Goal: Transaction & Acquisition: Purchase product/service

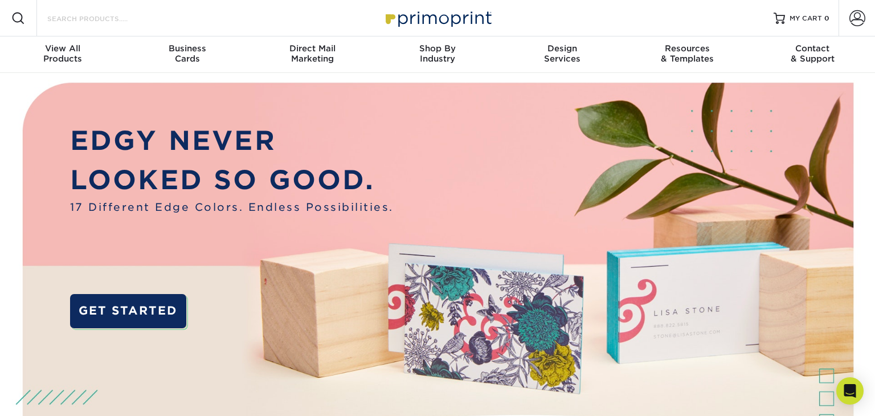
click at [77, 17] on input "Search Products" at bounding box center [101, 18] width 111 height 14
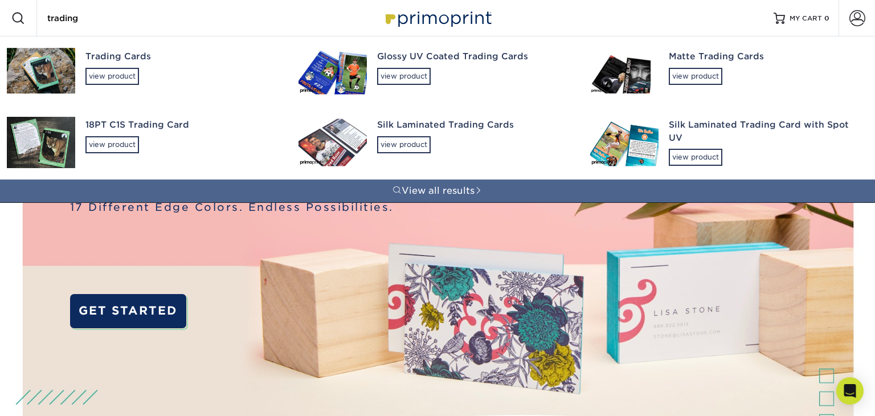
type input "trading"
click at [44, 67] on img at bounding box center [41, 71] width 68 height 46
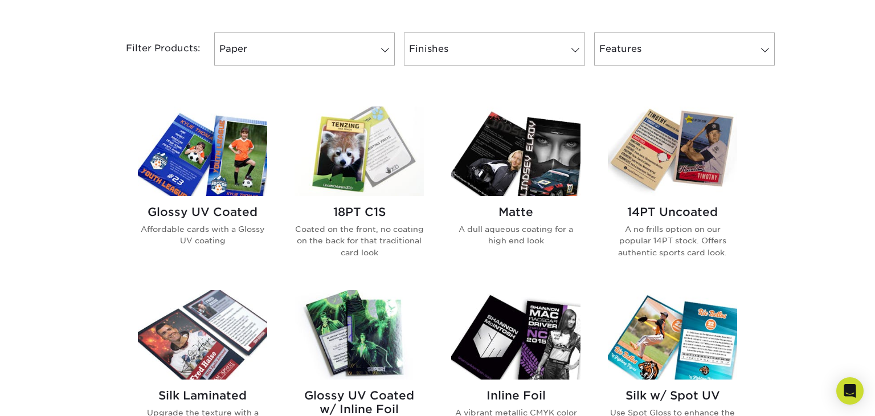
scroll to position [477, 0]
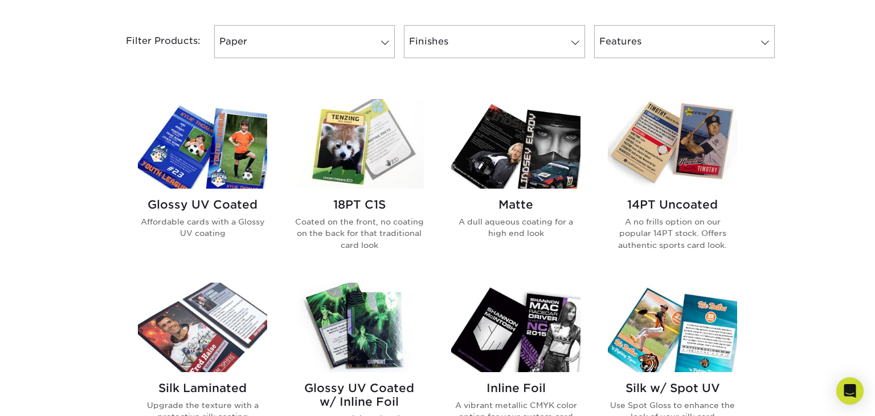
click at [688, 148] on img at bounding box center [672, 143] width 129 height 89
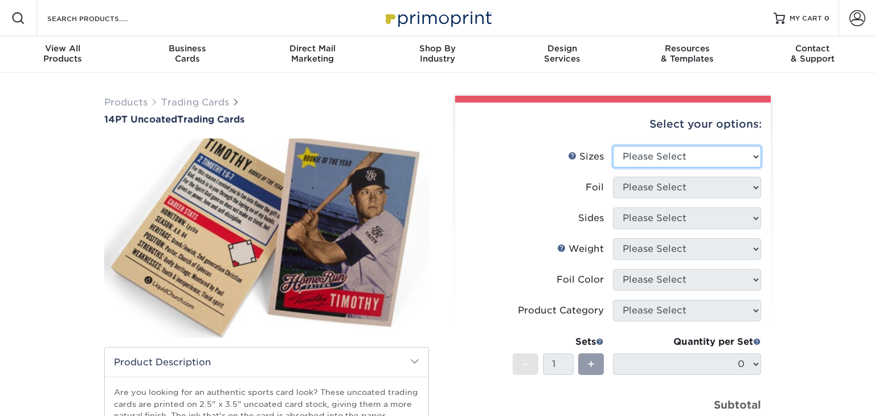
click at [692, 158] on select "Please Select 2.5" x 3.5"" at bounding box center [687, 157] width 148 height 22
select select "2.50x3.50"
click at [613, 146] on select "Please Select 2.5" x 3.5"" at bounding box center [687, 157] width 148 height 22
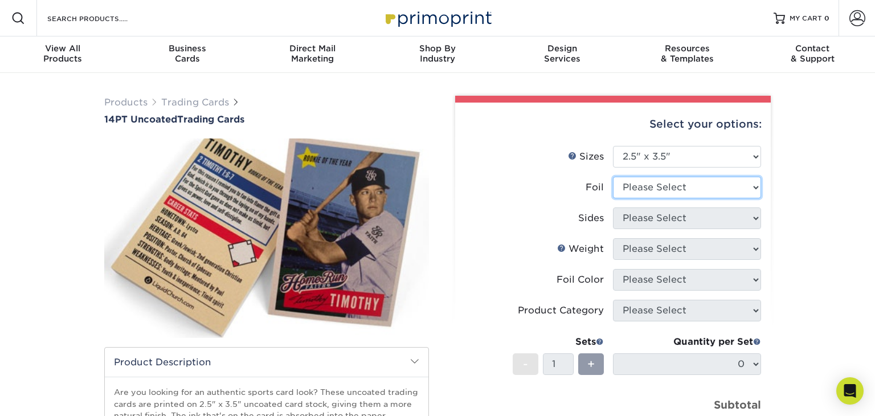
click at [658, 184] on select "Please Select Yes No" at bounding box center [687, 188] width 148 height 22
click at [558, 194] on label "Foil" at bounding box center [539, 188] width 148 height 22
click at [659, 187] on select "Please Select Yes No" at bounding box center [687, 188] width 148 height 22
select select "1"
click at [613, 177] on select "Please Select Yes No" at bounding box center [687, 188] width 148 height 22
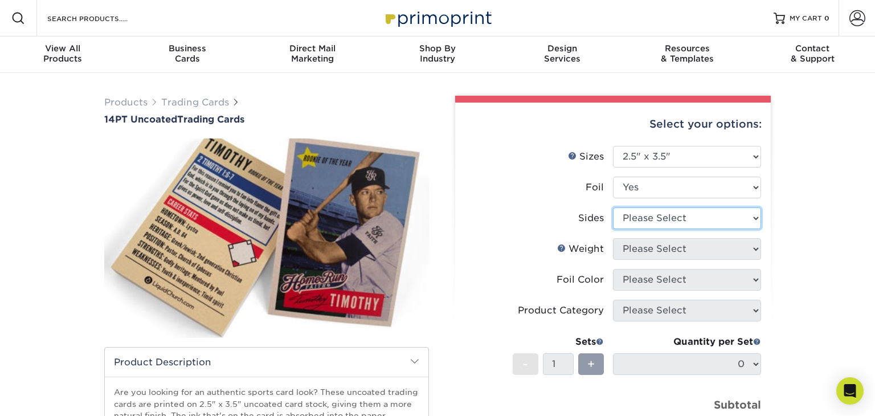
click at [646, 215] on select "Please Select Print Both Sides - Foil Both Sides Print Both Sides - Foil Front …" at bounding box center [687, 218] width 148 height 22
click at [450, 302] on div "Select your options: Sizes Help Sizes Foil Yes -" at bounding box center [608, 336] width 325 height 481
